Goal: Communication & Community: Participate in discussion

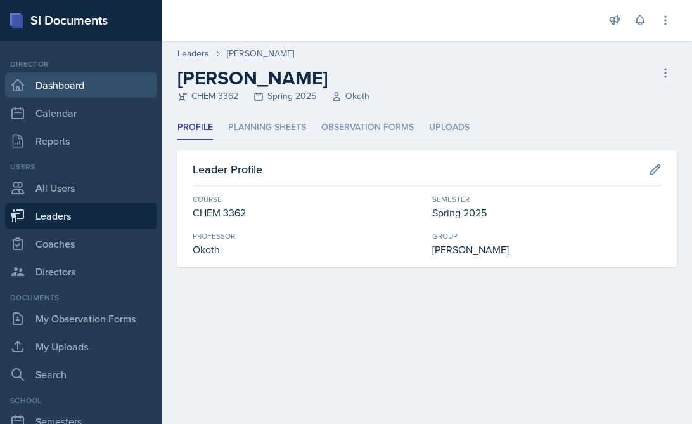
click at [56, 87] on link "Dashboard" at bounding box center [81, 84] width 152 height 25
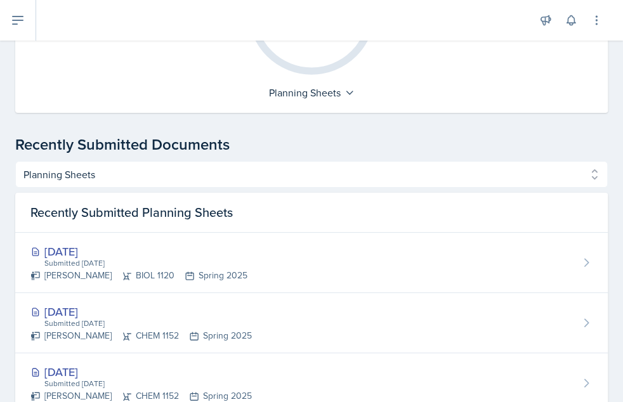
scroll to position [571, 0]
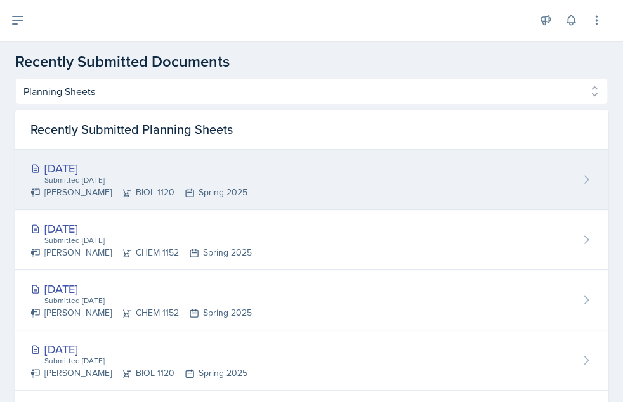
click at [93, 162] on div "[DATE]" at bounding box center [138, 168] width 217 height 17
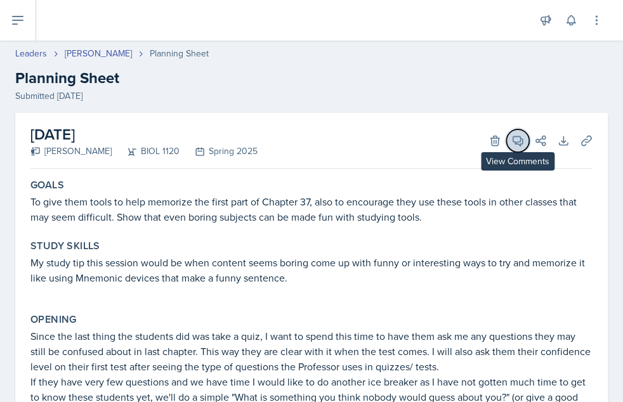
click at [511, 139] on icon at bounding box center [517, 140] width 13 height 13
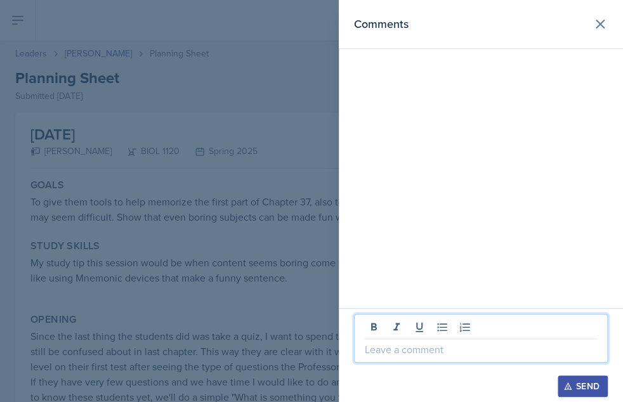
click at [392, 348] on p at bounding box center [481, 349] width 232 height 15
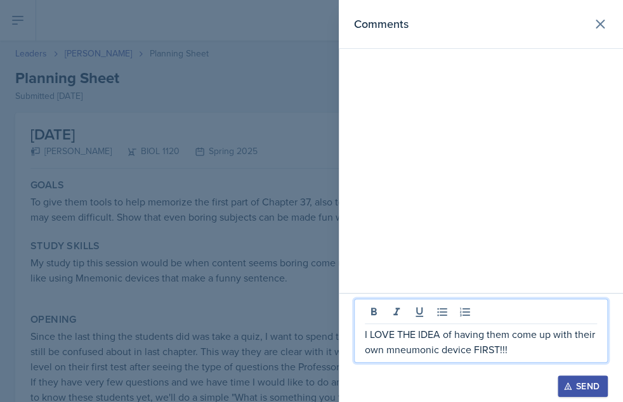
click at [411, 349] on p "I LOVE THE IDEA of having them come up with their own mneumonic device FIRST!!!" at bounding box center [481, 342] width 232 height 30
click at [592, 382] on div "Send" at bounding box center [583, 386] width 34 height 10
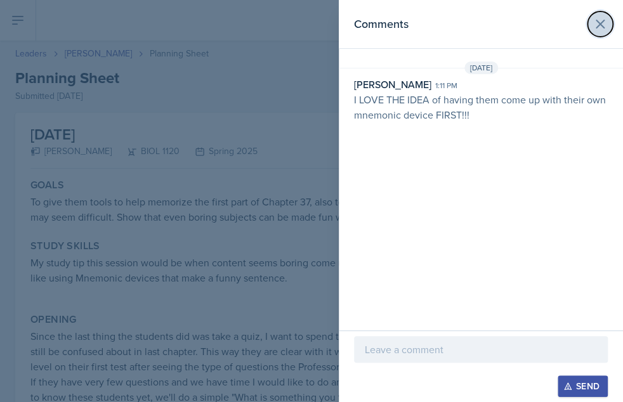
click at [599, 23] on icon at bounding box center [600, 24] width 8 height 8
